Goal: Check status: Check status

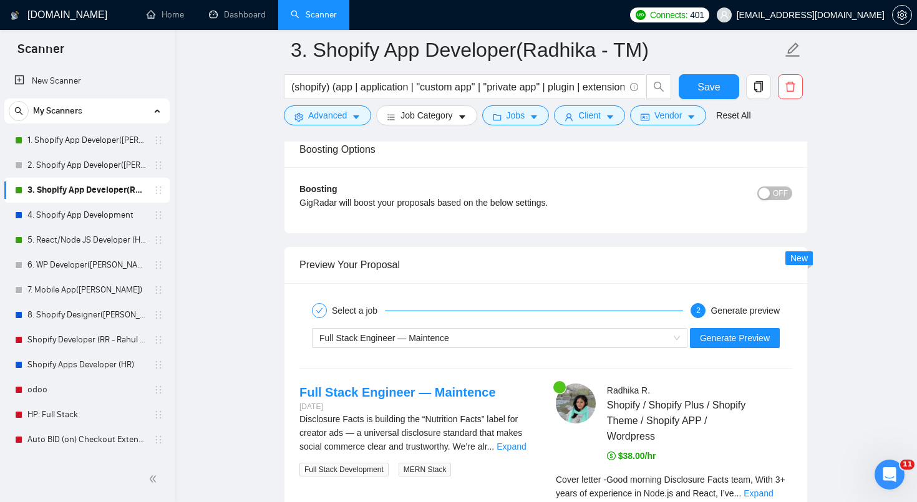
scroll to position [219, 0]
click at [228, 13] on link "Dashboard" at bounding box center [237, 14] width 57 height 11
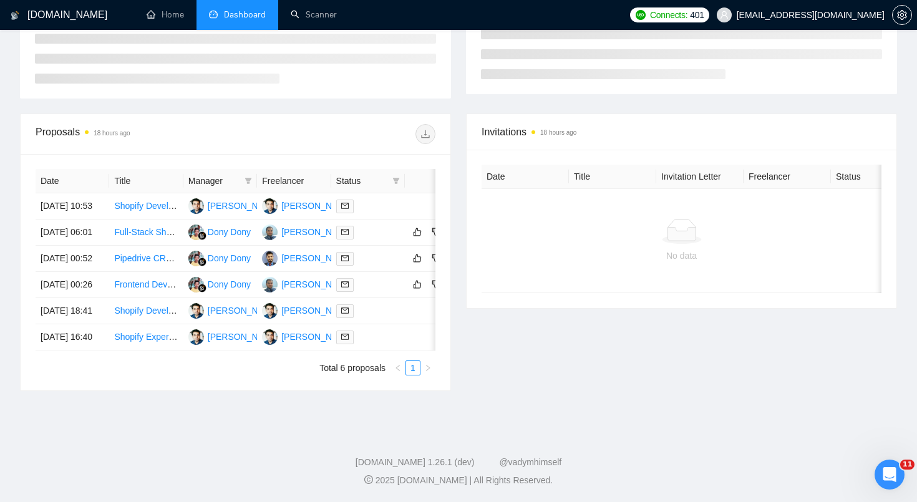
scroll to position [233, 0]
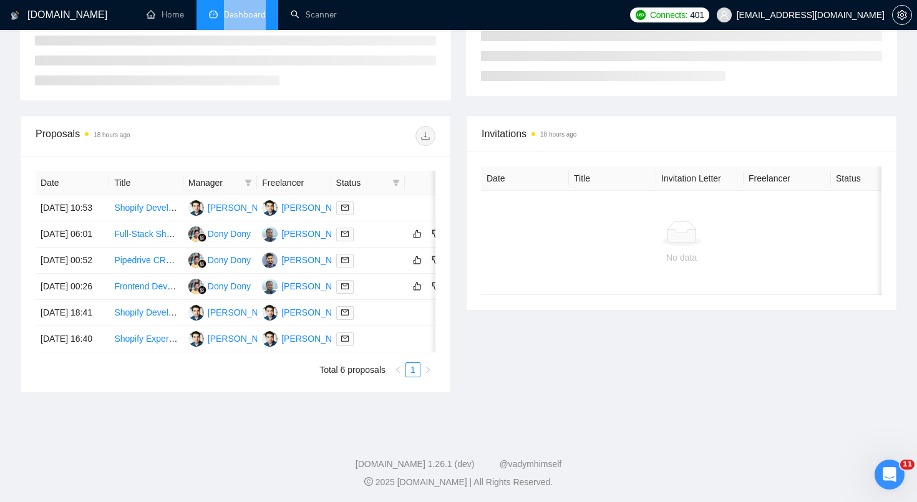
type input "[DATE]"
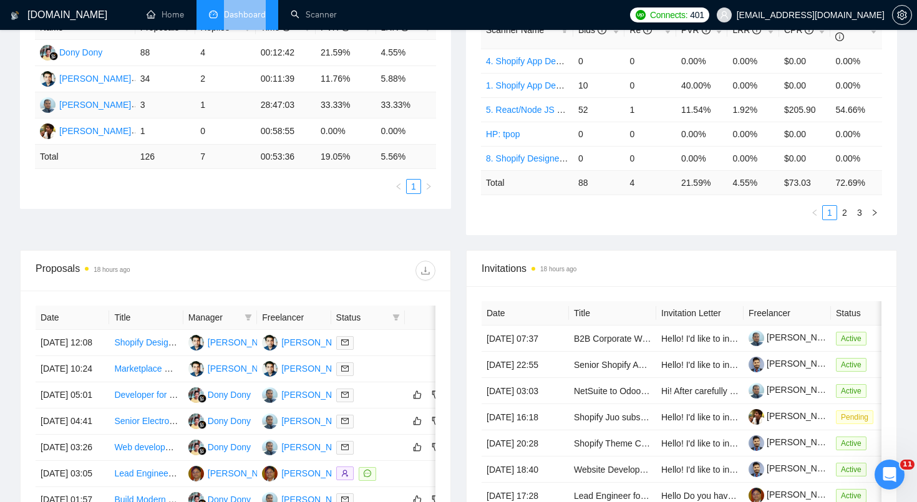
scroll to position [0, 0]
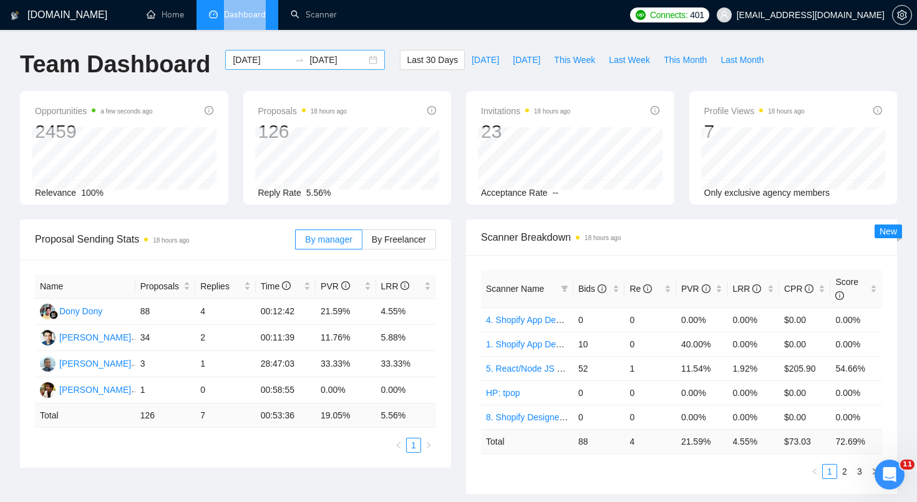
click at [349, 58] on input "[DATE]" at bounding box center [337, 60] width 57 height 14
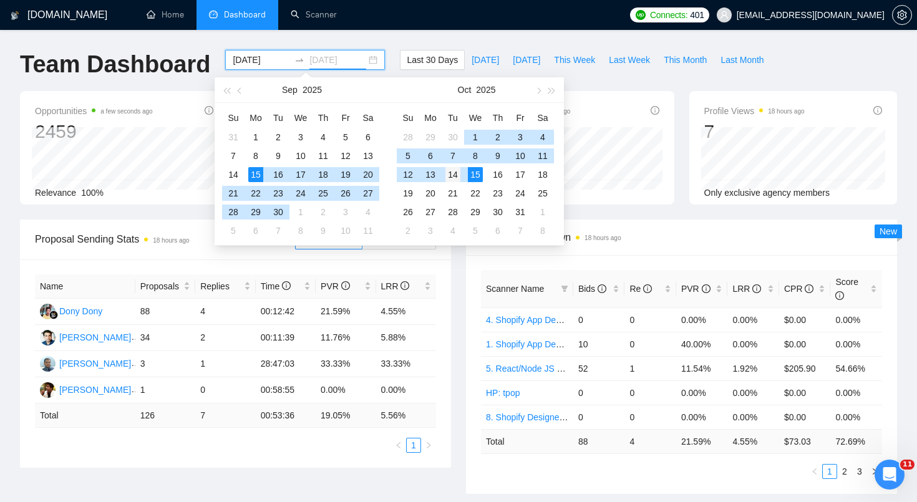
type input "[DATE]"
click at [458, 173] on div "14" at bounding box center [452, 174] width 15 height 15
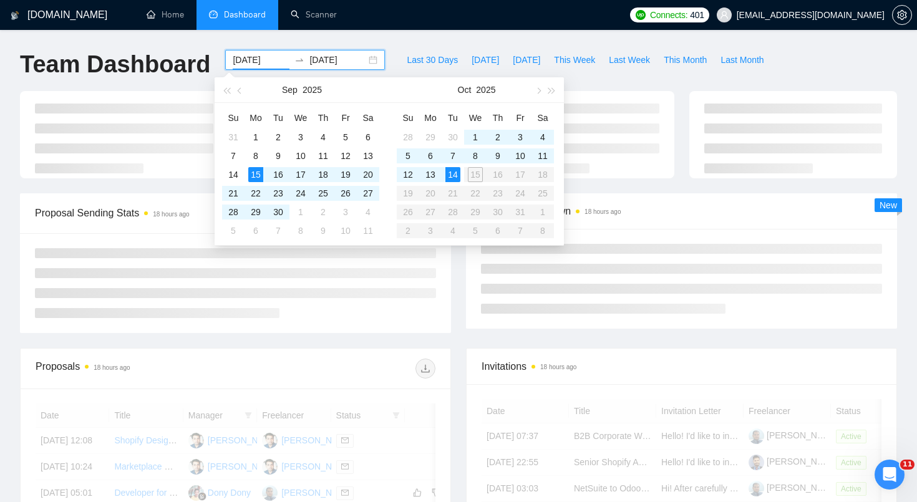
click at [473, 176] on table "Su Mo Tu We Th Fr Sa 28 29 30 1 2 3 4 5 6 7 8 9 10 11 12 13 14 15 16 17 18 19 2…" at bounding box center [475, 174] width 157 height 132
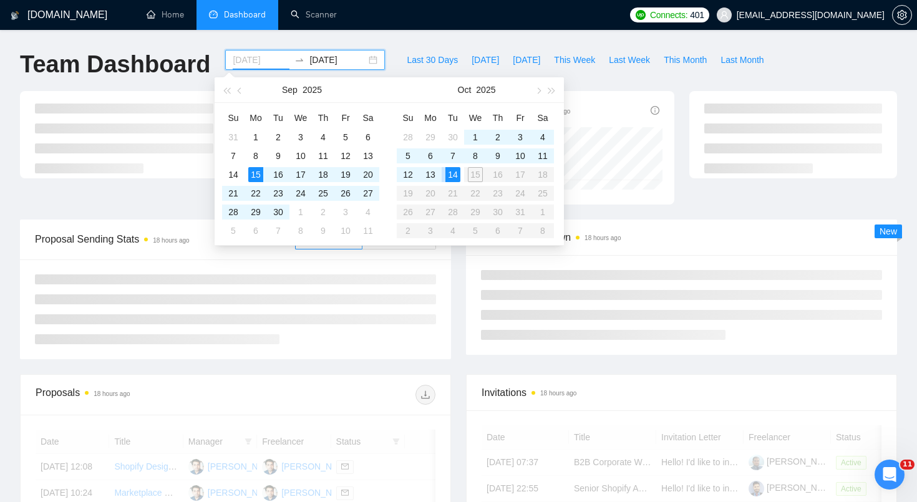
click at [455, 176] on div "14" at bounding box center [452, 174] width 15 height 15
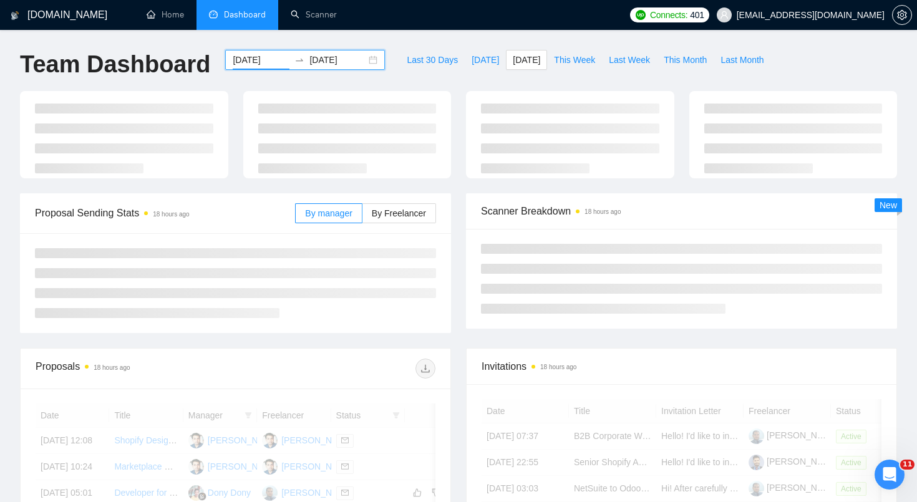
click at [365, 56] on div "[DATE] [DATE]" at bounding box center [305, 60] width 160 height 20
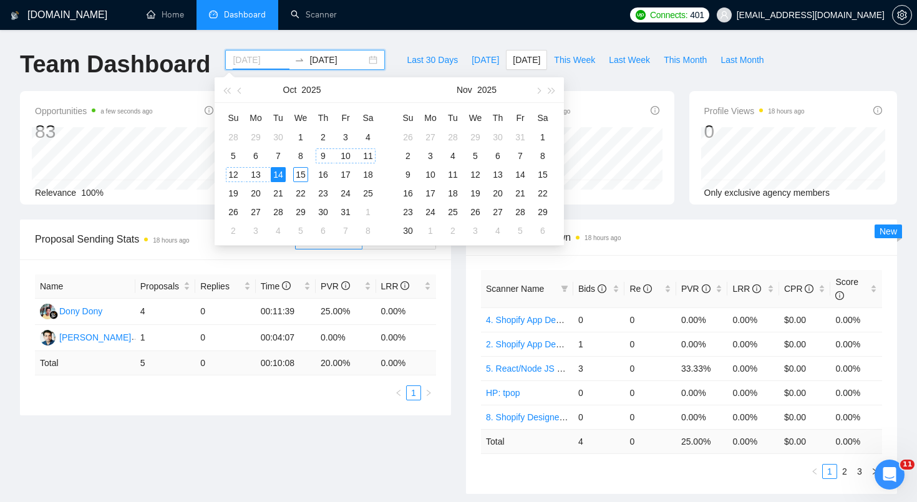
type input "[DATE]"
click at [280, 171] on div "14" at bounding box center [278, 174] width 15 height 15
type input "[DATE]"
click at [299, 175] on div "15" at bounding box center [300, 174] width 15 height 15
